Goal: Download file/media

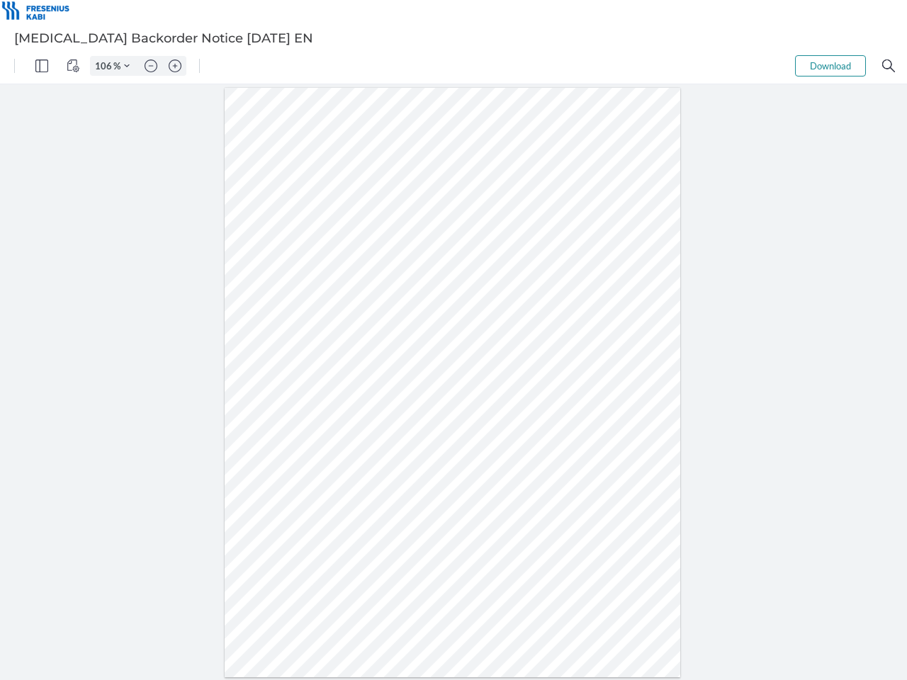
click at [42, 66] on img "Panel" at bounding box center [41, 65] width 13 height 13
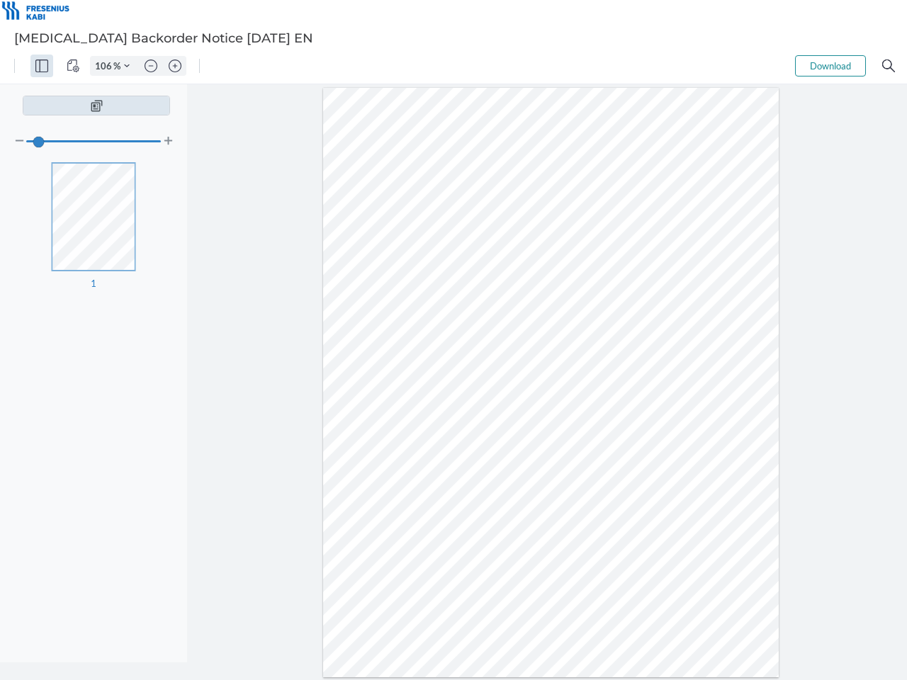
click at [73, 66] on img "View Controls" at bounding box center [73, 65] width 13 height 13
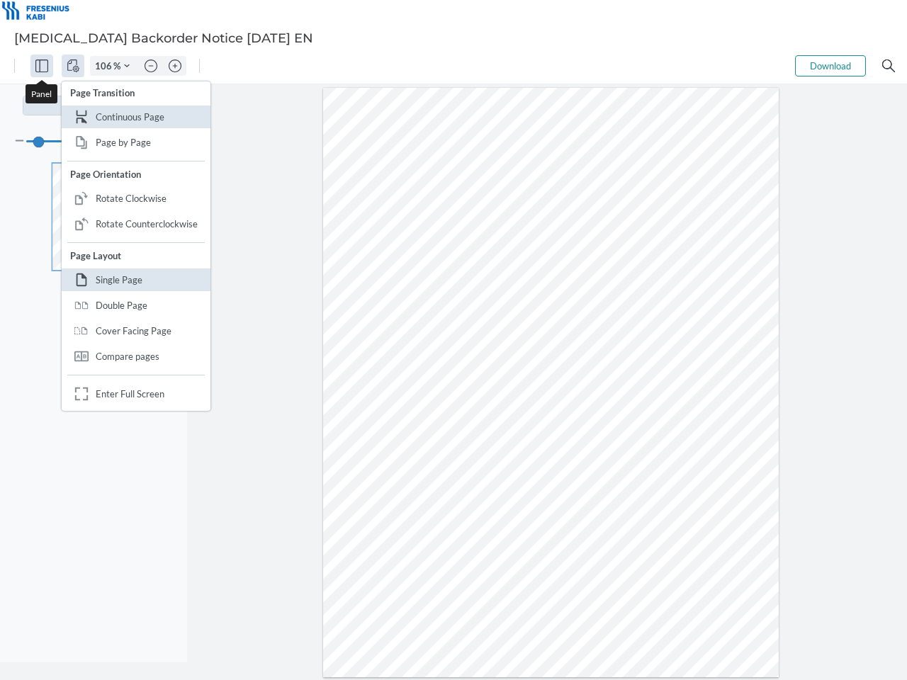
click at [106, 66] on input "106" at bounding box center [102, 65] width 23 height 13
click at [127, 66] on img "Zoom Controls" at bounding box center [127, 66] width 6 height 6
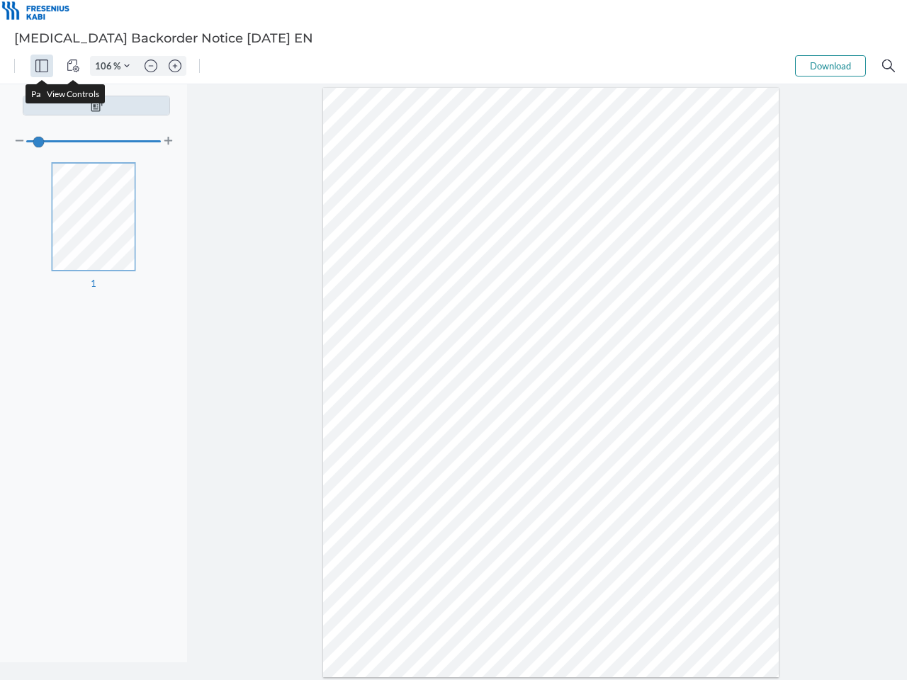
click at [151, 66] on img "Zoom out" at bounding box center [150, 65] width 13 height 13
click at [175, 66] on img "Zoom in" at bounding box center [175, 65] width 13 height 13
type input "106"
click at [830, 66] on button "Download" at bounding box center [830, 65] width 71 height 21
click at [888, 66] on img "Search" at bounding box center [888, 65] width 13 height 13
